Goal: Information Seeking & Learning: Learn about a topic

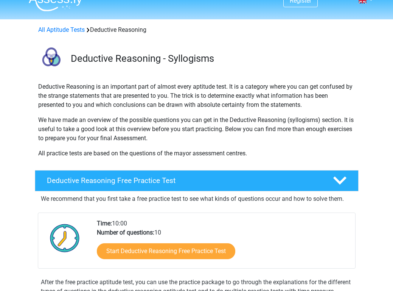
scroll to position [13, 0]
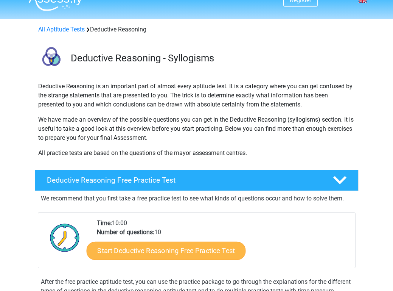
click at [125, 255] on link "Start Deductive Reasoning Free Practice Test" at bounding box center [165, 250] width 159 height 18
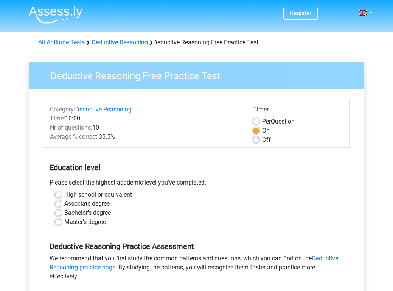
click at [64, 221] on label "Master's degree" at bounding box center [85, 221] width 42 height 9
click at [59, 221] on input "Master's degree" at bounding box center [58, 221] width 6 height 8
radio input "true"
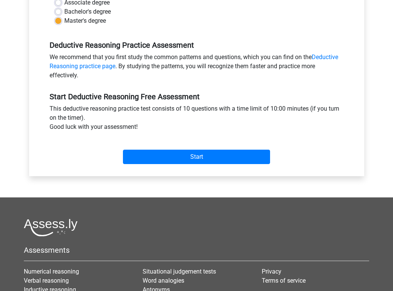
scroll to position [212, 0]
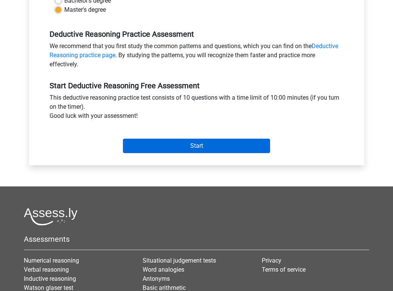
click at [187, 145] on input "Start" at bounding box center [196, 146] width 147 height 14
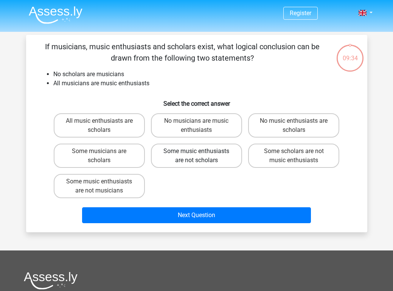
click at [162, 158] on label "Some music enthusiasts are not scholars" at bounding box center [196, 155] width 91 height 24
click at [196, 156] on input "Some music enthusiasts are not scholars" at bounding box center [198, 153] width 5 height 5
radio input "true"
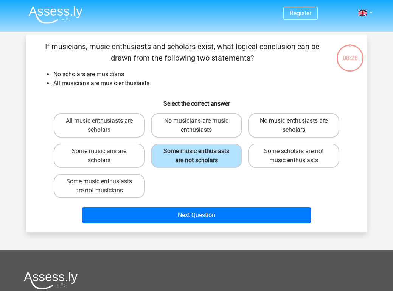
click at [252, 130] on label "No music enthusiasts are scholars" at bounding box center [293, 125] width 91 height 24
click at [294, 126] on input "No music enthusiasts are scholars" at bounding box center [296, 123] width 5 height 5
radio input "true"
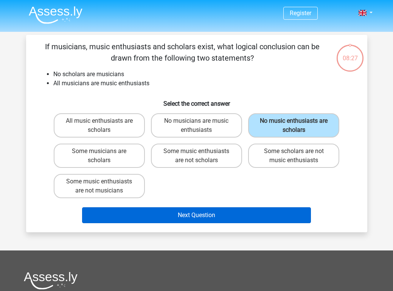
click at [214, 217] on button "Next Question" at bounding box center [196, 215] width 229 height 16
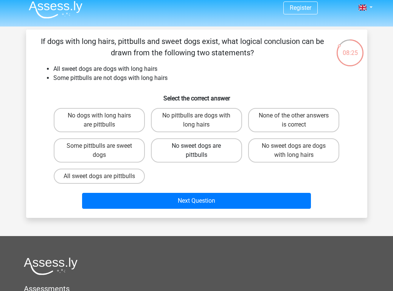
scroll to position [3, 0]
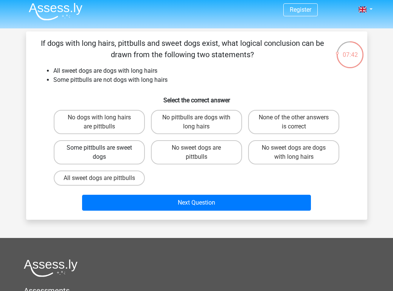
click at [119, 160] on label "Some pittbulls are sweet dogs" at bounding box center [99, 152] width 91 height 24
click at [104, 153] on input "Some pittbulls are sweet dogs" at bounding box center [101, 150] width 5 height 5
radio input "true"
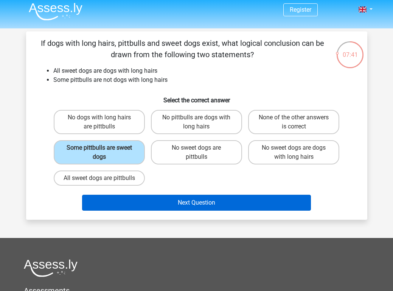
click at [141, 210] on button "Next Question" at bounding box center [196, 203] width 229 height 16
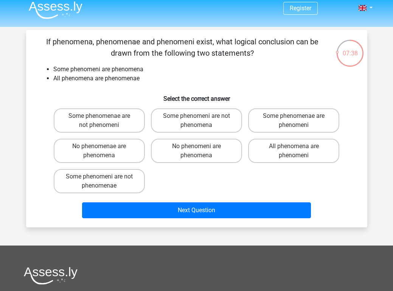
scroll to position [4, 0]
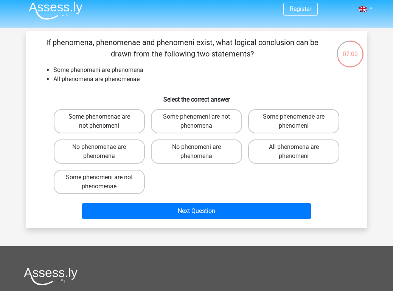
click at [132, 118] on label "Some phenomenae are not phenomeni" at bounding box center [99, 121] width 91 height 24
click at [104, 118] on input "Some phenomenae are not phenomeni" at bounding box center [101, 119] width 5 height 5
radio input "true"
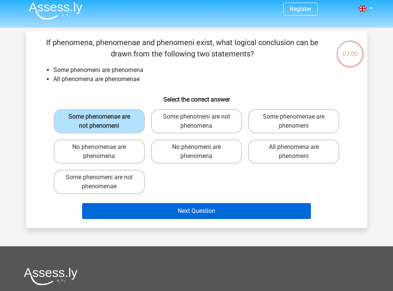
click at [163, 210] on button "Next Question" at bounding box center [196, 211] width 229 height 16
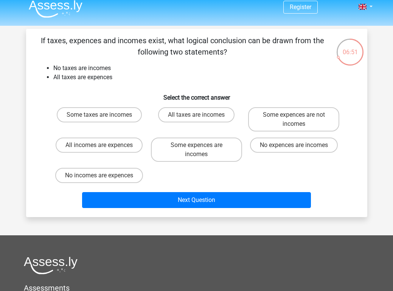
scroll to position [7, 0]
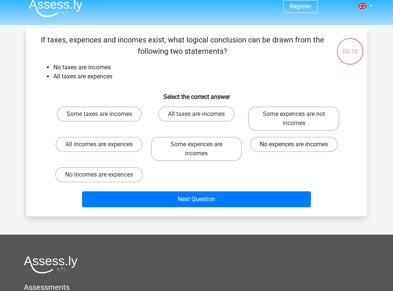
click at [281, 149] on label "No expences are incomes" at bounding box center [294, 144] width 88 height 15
click at [294, 149] on input "No expences are incomes" at bounding box center [296, 146] width 5 height 5
radio input "true"
click at [247, 207] on div "Next Question" at bounding box center [197, 200] width 292 height 19
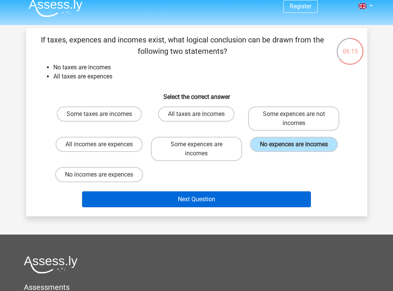
click at [247, 205] on button "Next Question" at bounding box center [196, 199] width 229 height 16
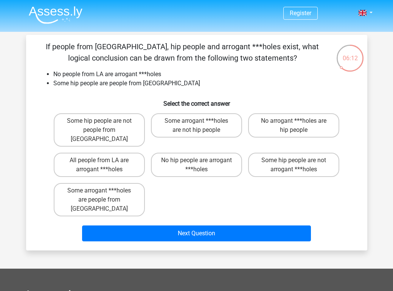
scroll to position [0, 0]
click at [262, 153] on label "Some hip people are not arrogant ***holes" at bounding box center [293, 165] width 91 height 24
click at [294, 160] on input "Some hip people are not arrogant ***holes" at bounding box center [296, 162] width 5 height 5
radio input "true"
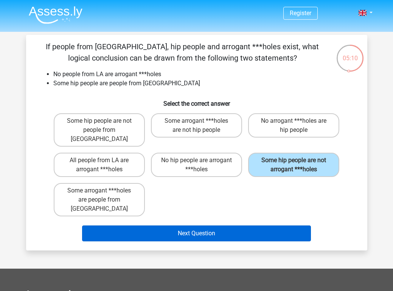
click at [226, 225] on button "Next Question" at bounding box center [196, 233] width 229 height 16
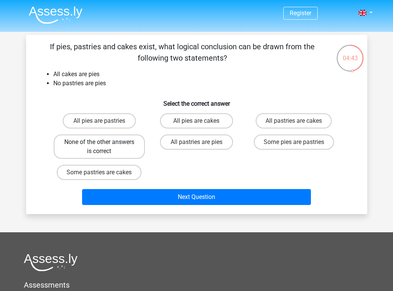
click at [129, 151] on label "None of the other answers is correct" at bounding box center [99, 146] width 91 height 24
click at [104, 147] on input "None of the other answers is correct" at bounding box center [101, 144] width 5 height 5
radio input "true"
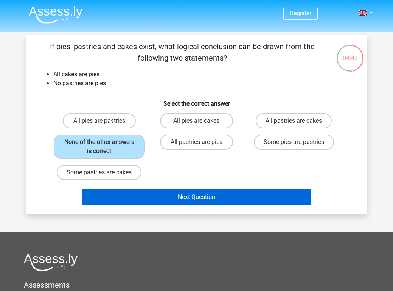
click at [141, 196] on button "Next Question" at bounding box center [196, 197] width 229 height 16
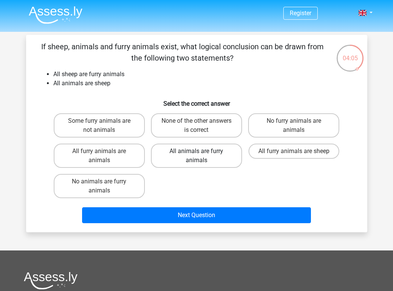
click at [169, 159] on label "All animals are furry animals" at bounding box center [196, 155] width 91 height 24
click at [196, 156] on input "All animals are furry animals" at bounding box center [198, 153] width 5 height 5
radio input "true"
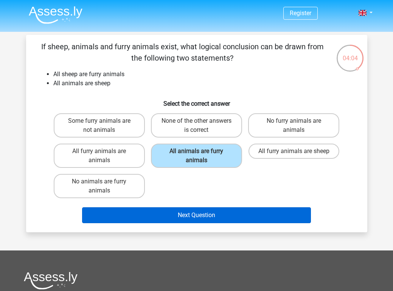
click at [168, 219] on button "Next Question" at bounding box center [196, 215] width 229 height 16
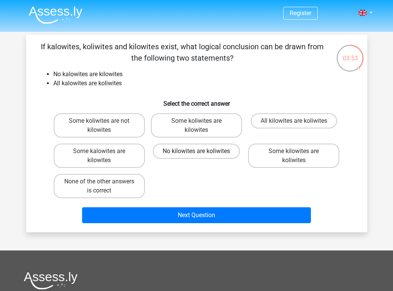
click at [161, 150] on label "No kilowites are koliwites" at bounding box center [196, 150] width 87 height 15
click at [196, 151] on input "No kilowites are koliwites" at bounding box center [198, 153] width 5 height 5
radio input "true"
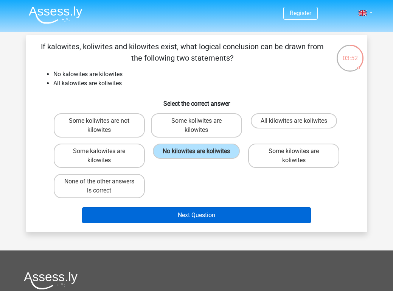
click at [158, 213] on button "Next Question" at bounding box center [196, 215] width 229 height 16
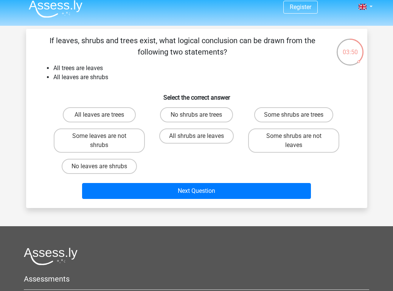
scroll to position [4, 0]
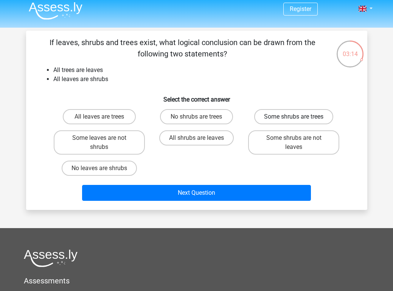
click at [287, 120] on label "Some shrubs are trees" at bounding box center [293, 116] width 79 height 15
click at [294, 120] on input "Some shrubs are trees" at bounding box center [296, 119] width 5 height 5
radio input "true"
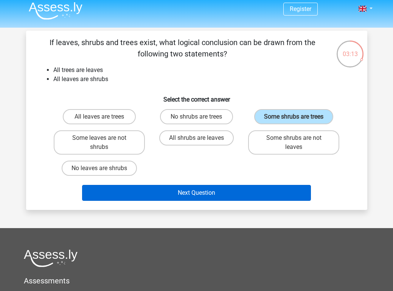
click at [262, 187] on button "Next Question" at bounding box center [196, 193] width 229 height 16
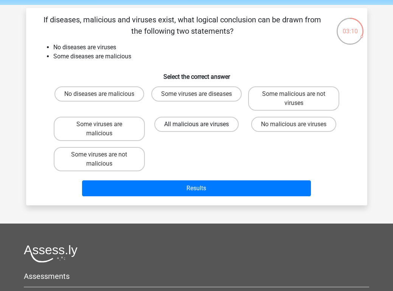
scroll to position [26, 0]
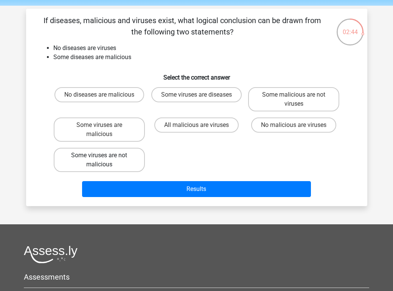
click at [121, 159] on label "Some viruses are not malicious" at bounding box center [99, 160] width 91 height 24
click at [104, 159] on input "Some viruses are not malicious" at bounding box center [101, 157] width 5 height 5
radio input "true"
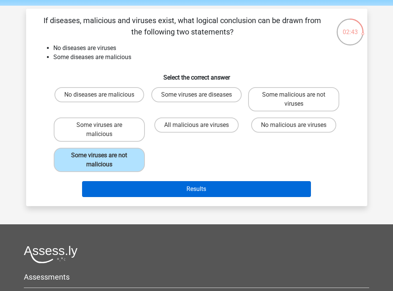
click at [138, 183] on button "Results" at bounding box center [196, 189] width 229 height 16
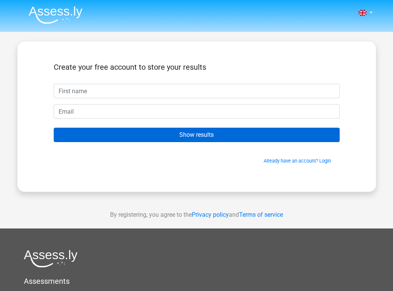
click at [145, 134] on input "Show results" at bounding box center [197, 135] width 286 height 14
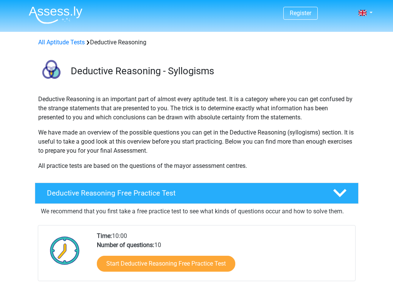
scroll to position [13, 0]
